Goal: Task Accomplishment & Management: Manage account settings

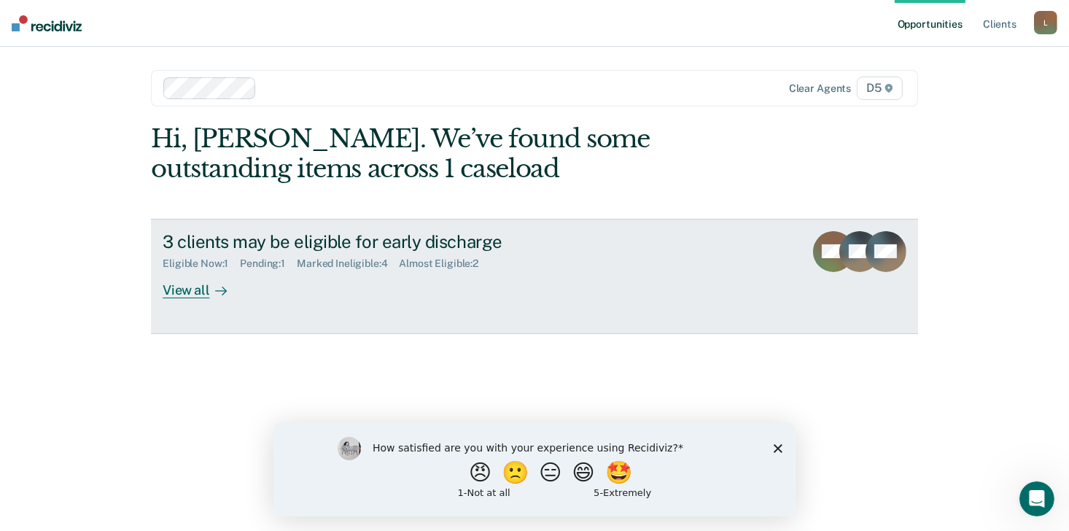
click at [192, 289] on div "View all" at bounding box center [204, 284] width 82 height 28
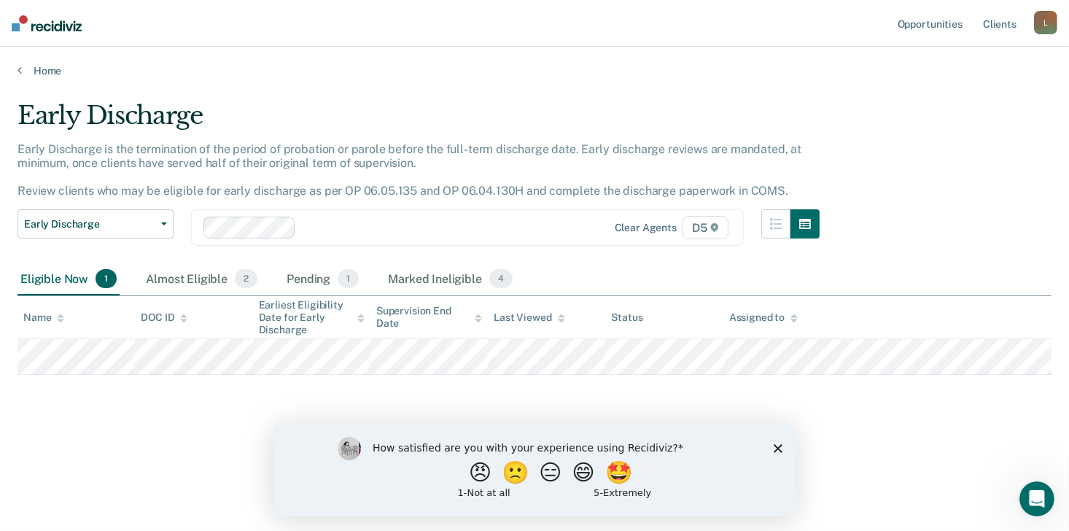
click at [774, 449] on polygon "Close survey" at bounding box center [777, 447] width 9 height 9
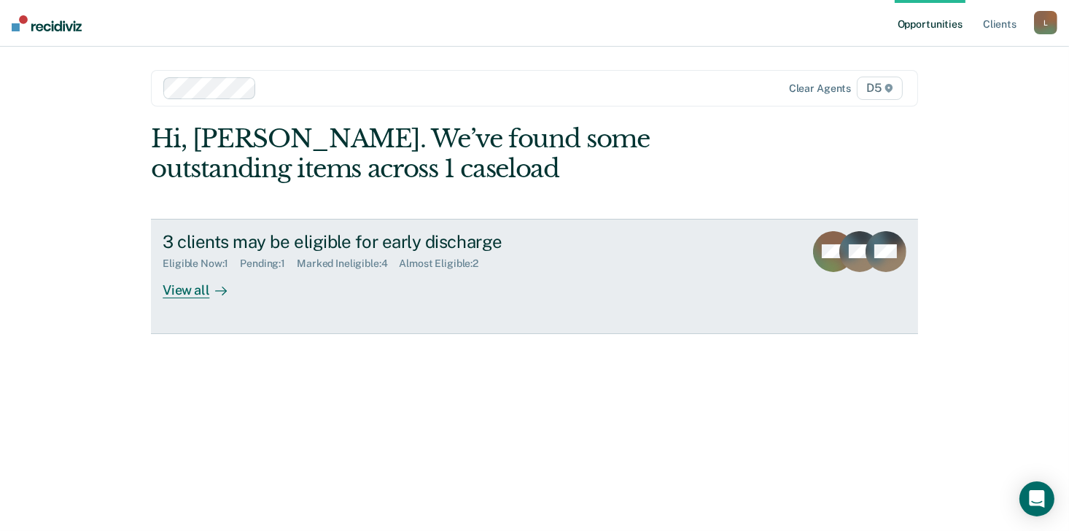
click at [193, 293] on div "View all" at bounding box center [204, 284] width 82 height 28
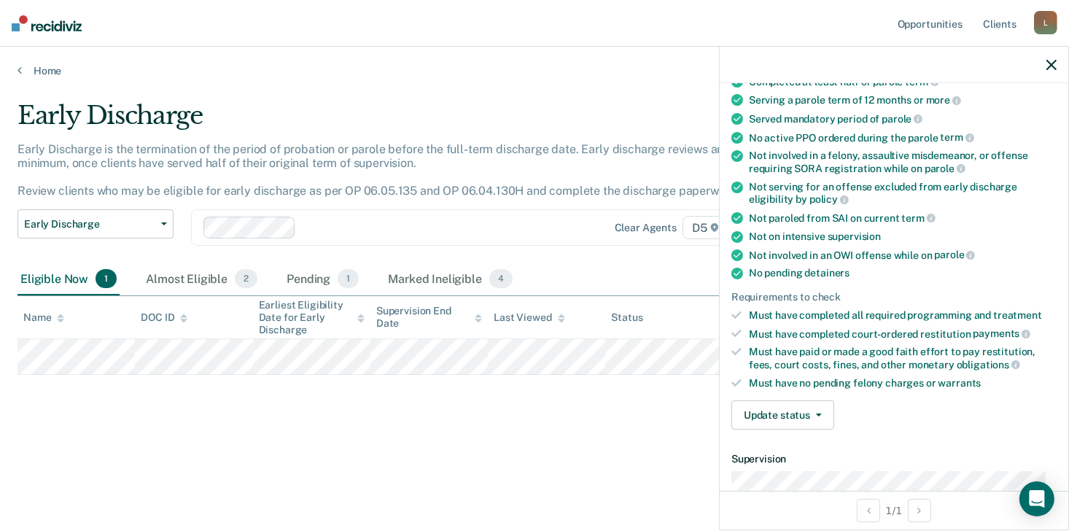
scroll to position [138, 0]
click at [845, 347] on div "Must have paid or made a good faith effort to pay restitution, fees, court cost…" at bounding box center [903, 357] width 308 height 25
click at [817, 413] on icon "button" at bounding box center [819, 414] width 6 height 3
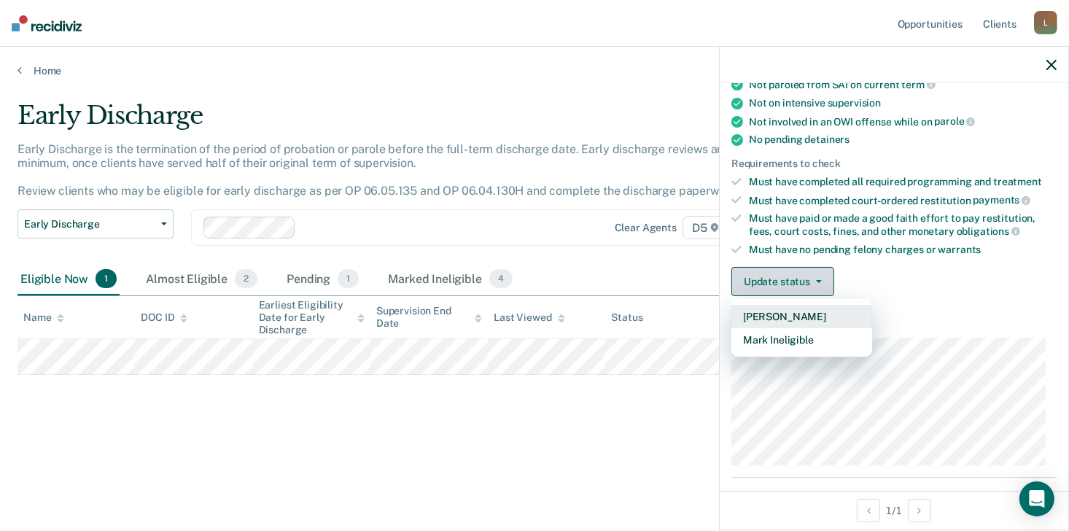
scroll to position [272, 0]
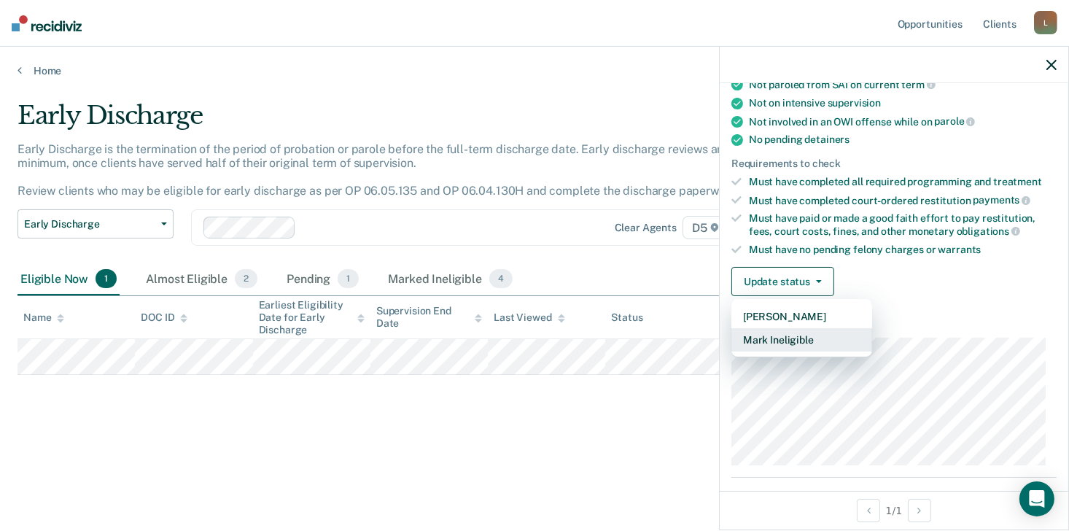
click at [817, 336] on button "Mark Ineligible" at bounding box center [801, 339] width 141 height 23
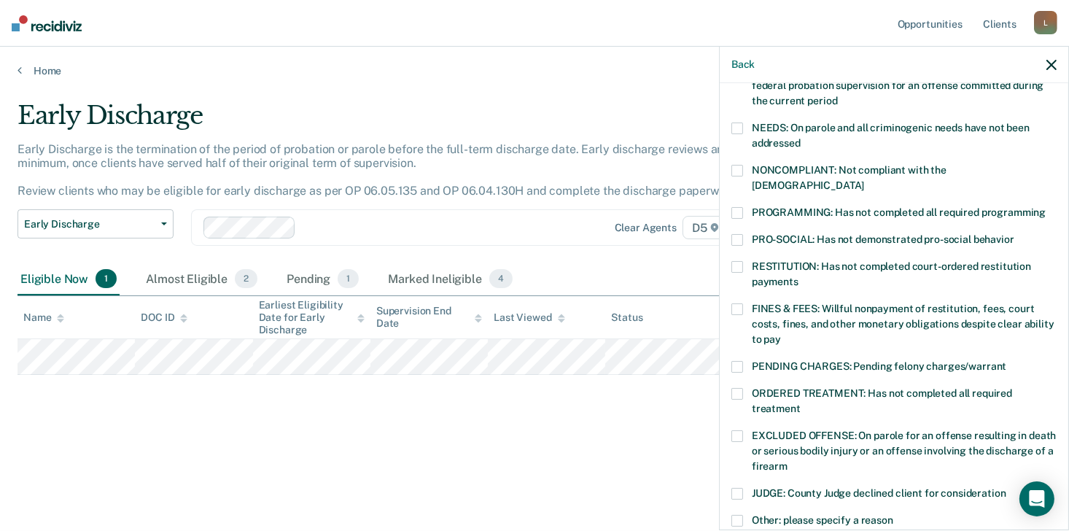
scroll to position [210, 0]
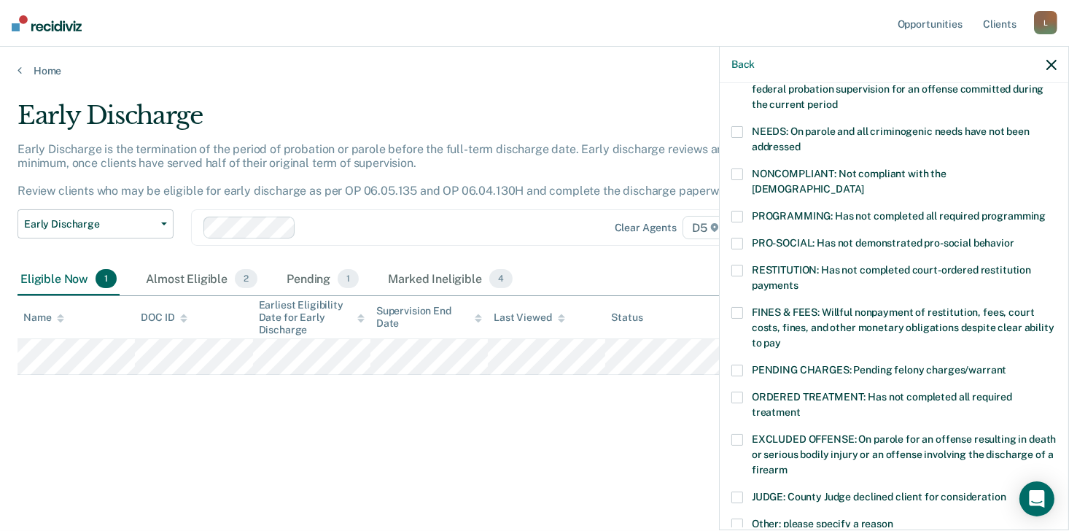
click at [743, 307] on label "FINES & FEES: Willful nonpayment of restitution, fees, court costs, fines, and …" at bounding box center [893, 330] width 325 height 46
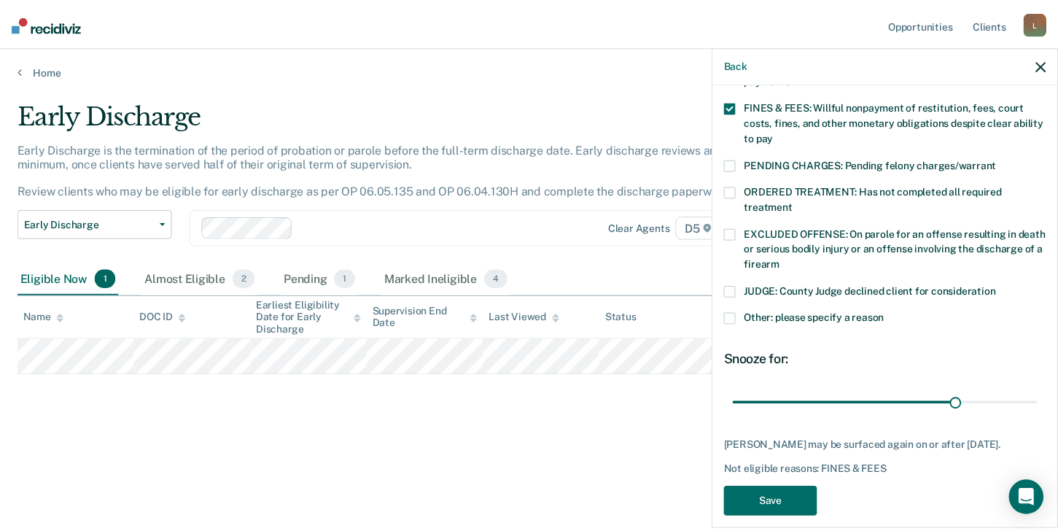
scroll to position [427, 0]
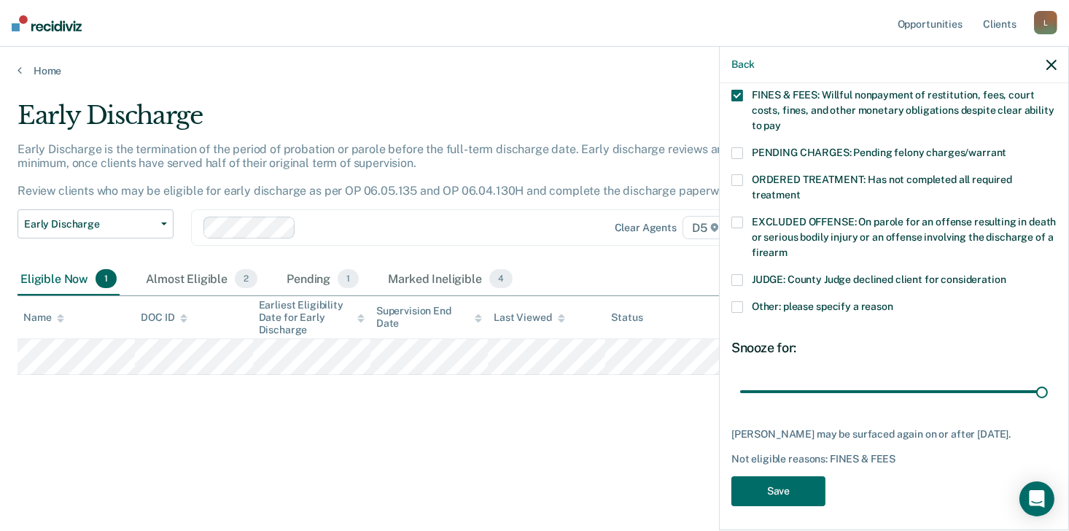
type input "90"
click at [793, 493] on button "Save" at bounding box center [778, 491] width 94 height 30
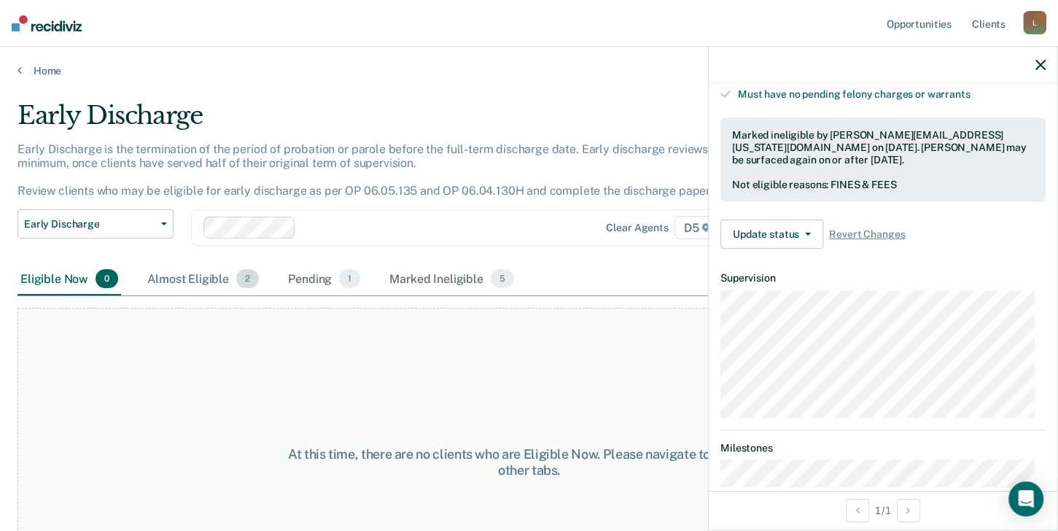
click at [187, 270] on div "Almost Eligible 2" at bounding box center [202, 279] width 117 height 32
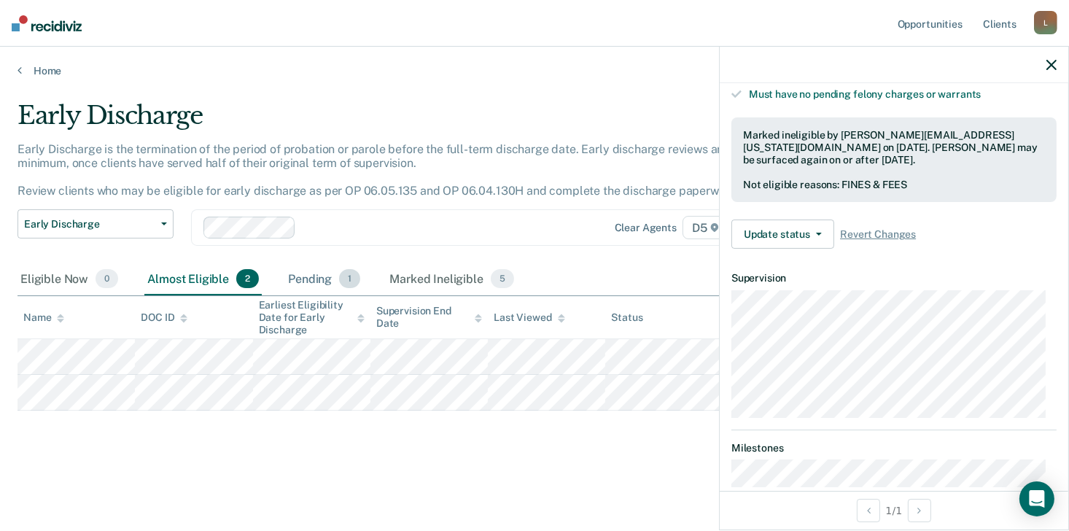
click at [309, 273] on div "Pending 1" at bounding box center [324, 279] width 78 height 32
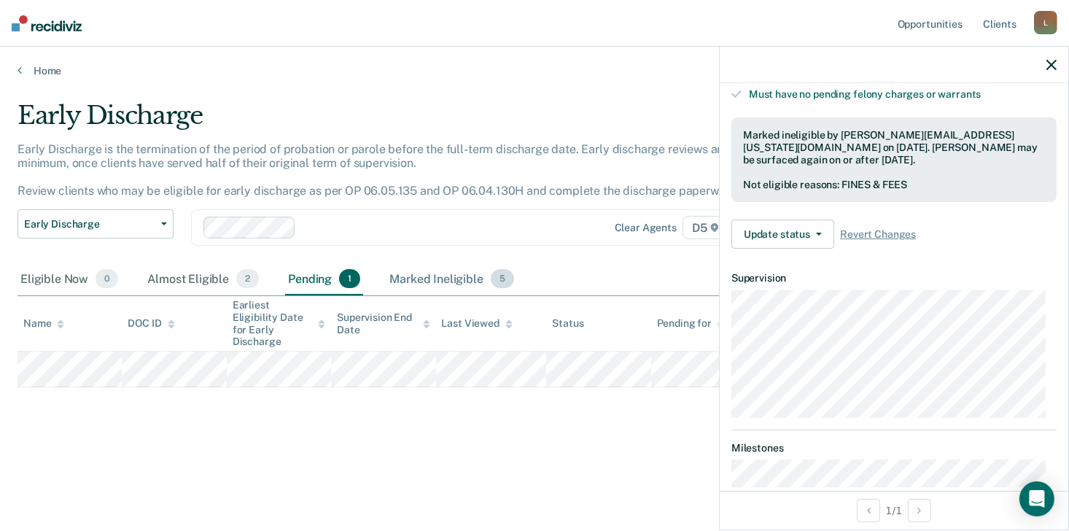
click at [452, 273] on div "Marked Ineligible 5" at bounding box center [451, 279] width 130 height 32
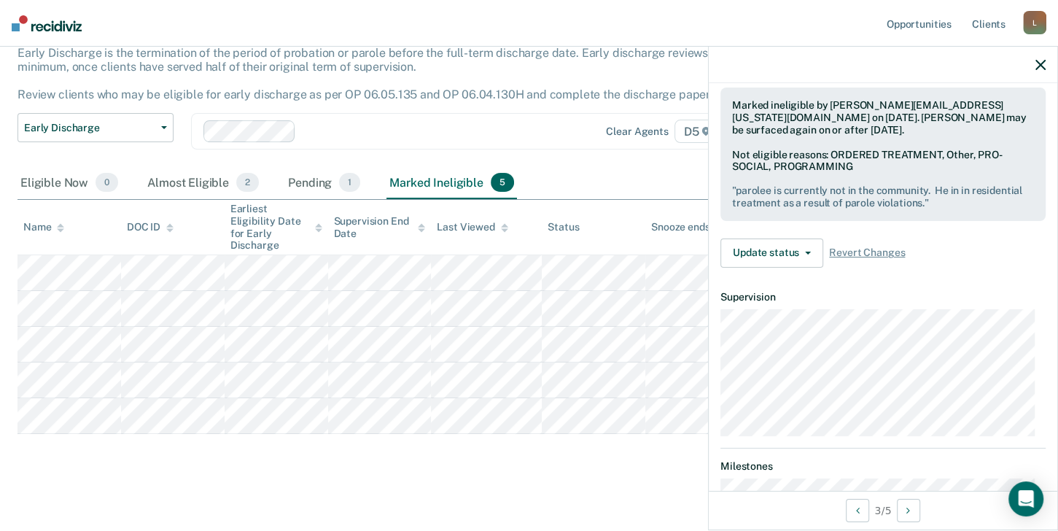
scroll to position [461, 0]
